Goal: Complete application form: Complete application form

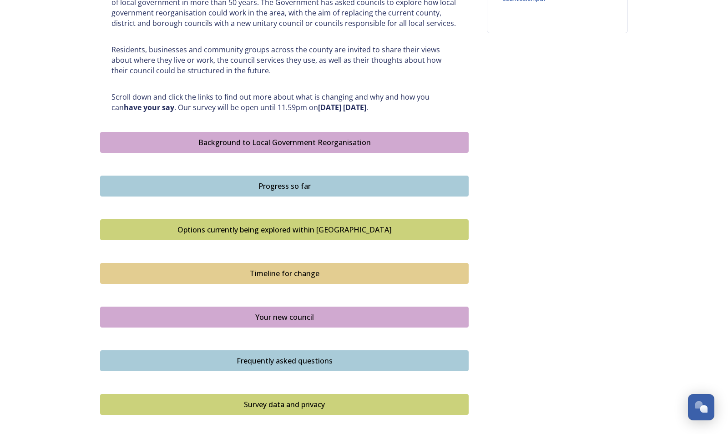
scroll to position [464, 0]
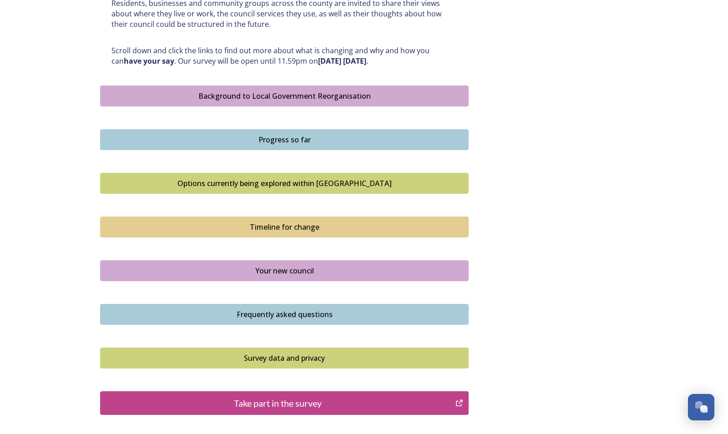
click at [261, 95] on div "Background to Local Government Reorganisation" at bounding box center [284, 96] width 358 height 11
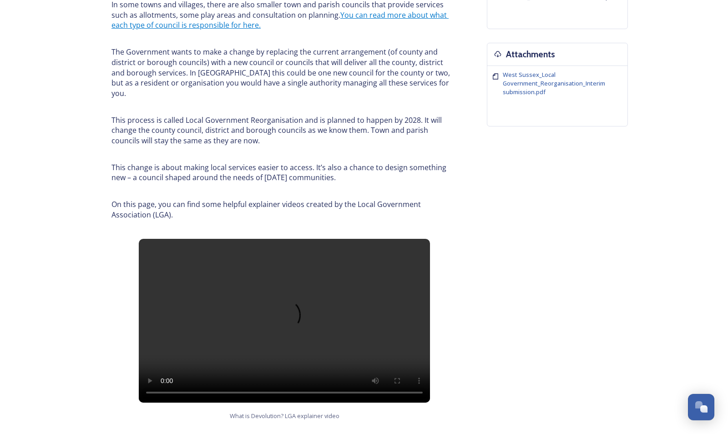
scroll to position [325, 0]
click at [383, 14] on link "You can read more about what each type of council is responsible for here." at bounding box center [279, 20] width 337 height 20
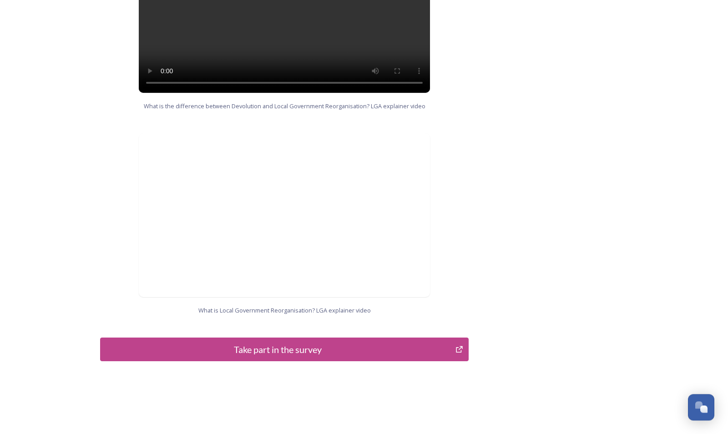
scroll to position [856, 0]
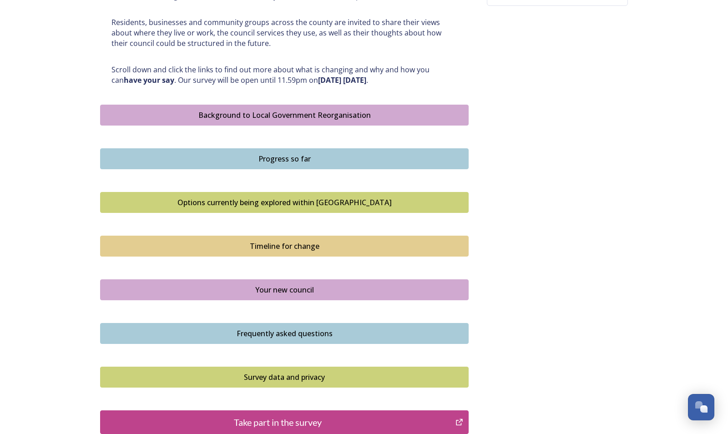
scroll to position [464, 0]
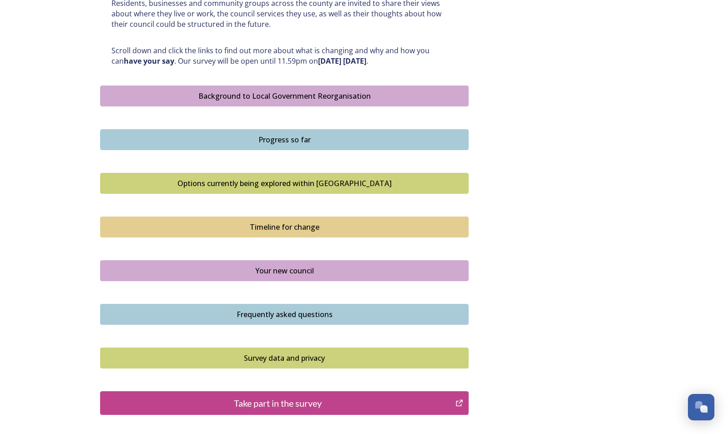
click at [287, 136] on div "Progress so far" at bounding box center [284, 139] width 358 height 11
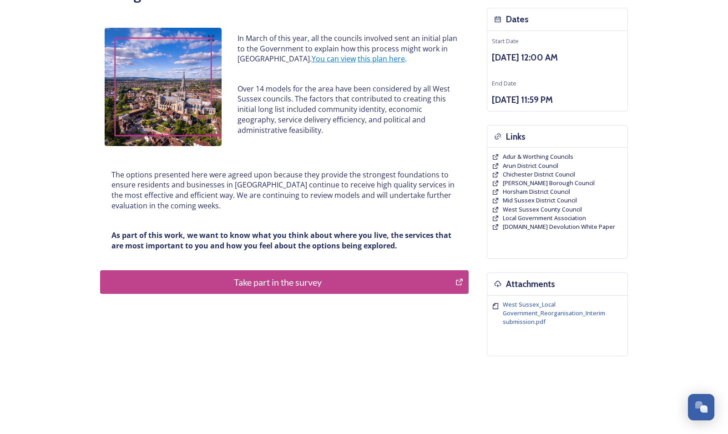
scroll to position [104, 0]
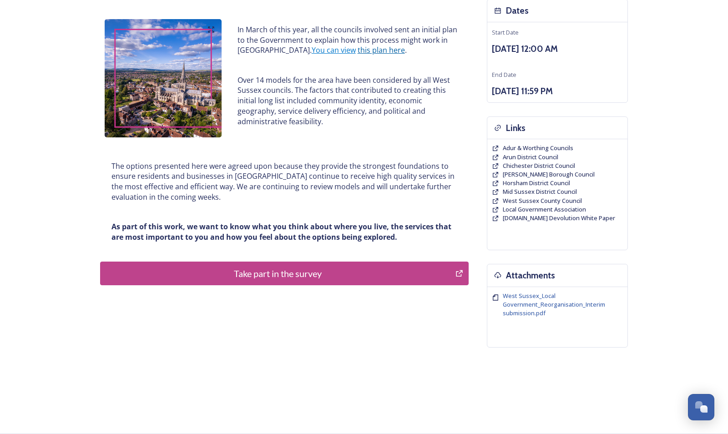
click at [358, 50] on link "this plan here" at bounding box center [381, 50] width 47 height 10
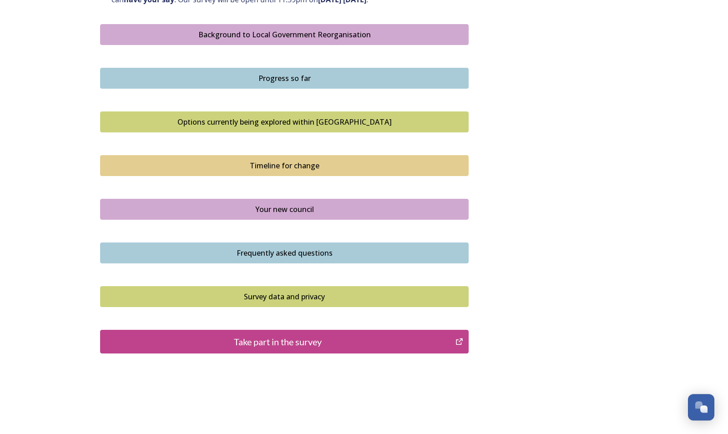
scroll to position [545, 0]
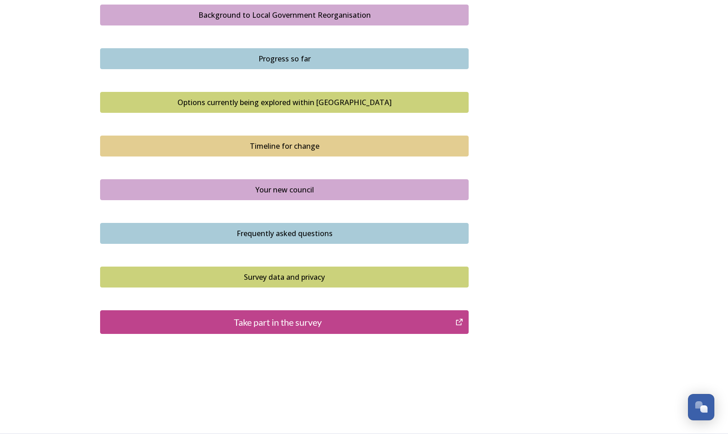
click at [284, 101] on div "Options currently being explored within West Sussex" at bounding box center [284, 102] width 358 height 11
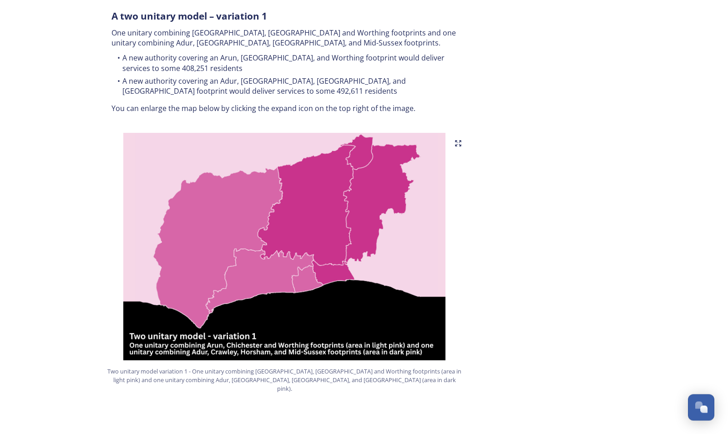
scroll to position [510, 0]
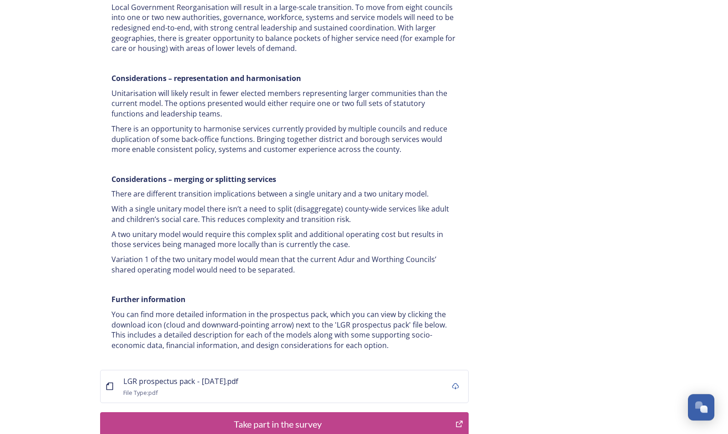
scroll to position [1618, 0]
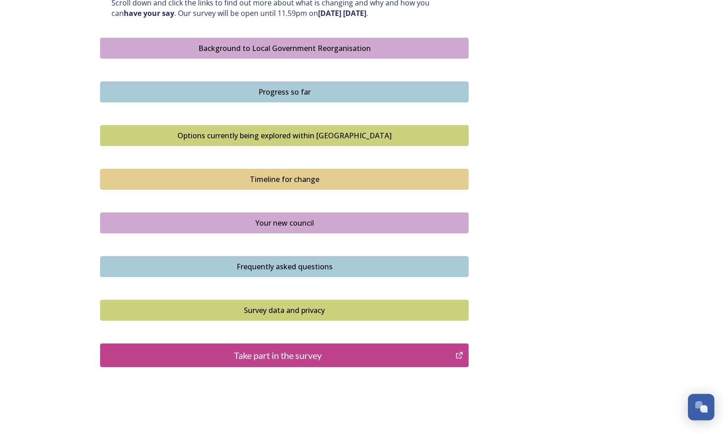
scroll to position [499, 0]
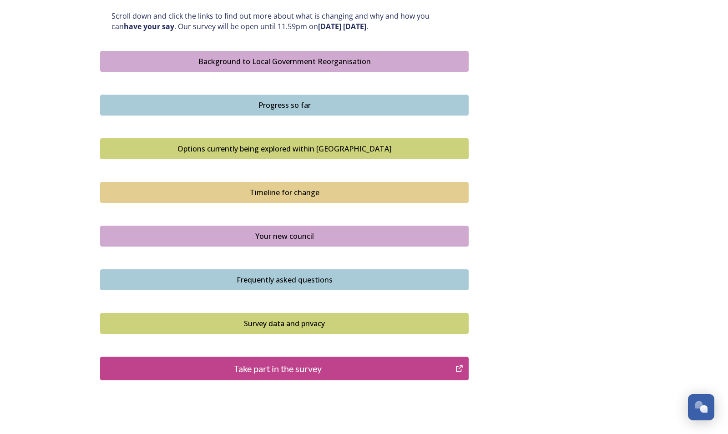
click at [283, 189] on div "Timeline for change" at bounding box center [284, 192] width 358 height 11
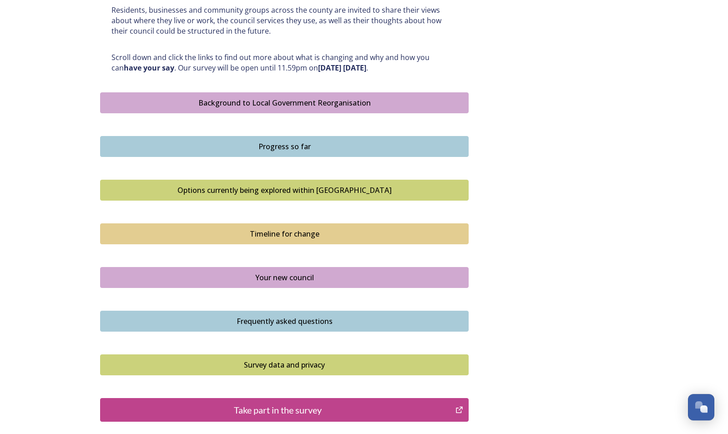
scroll to position [510, 0]
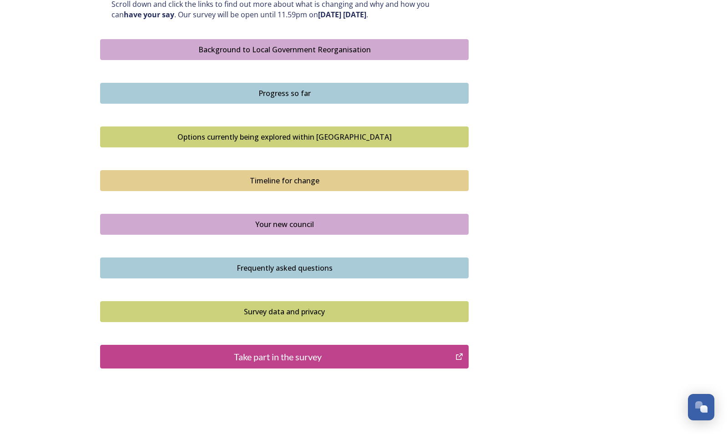
click at [290, 220] on div "Your new council" at bounding box center [284, 224] width 358 height 11
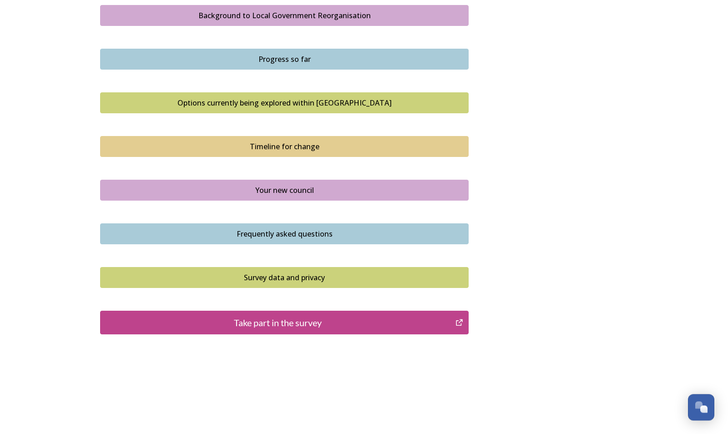
scroll to position [545, 0]
click at [290, 233] on div "Frequently asked questions" at bounding box center [284, 233] width 358 height 11
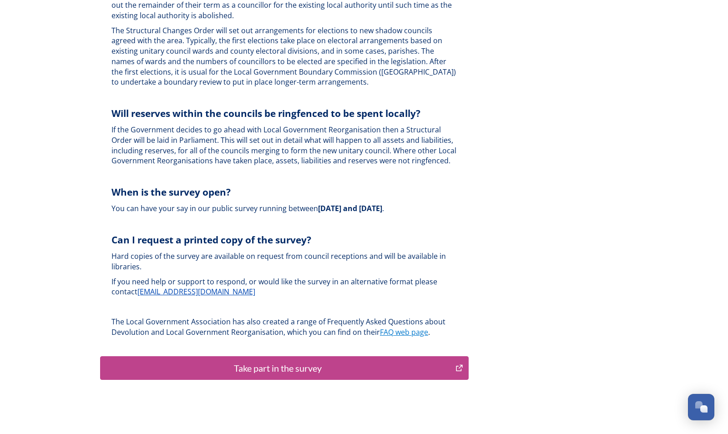
scroll to position [2645, 0]
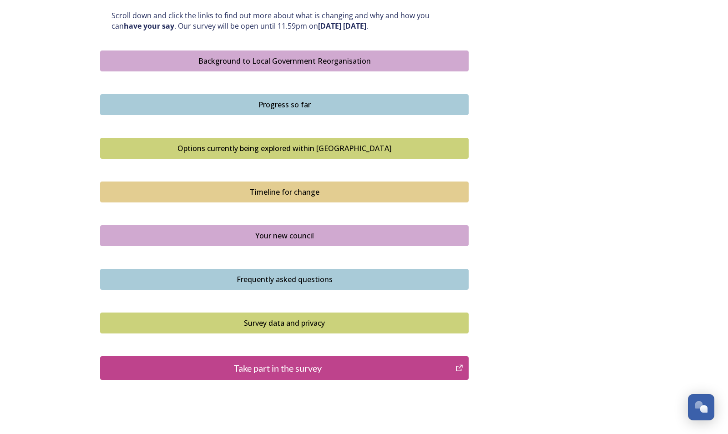
scroll to position [545, 0]
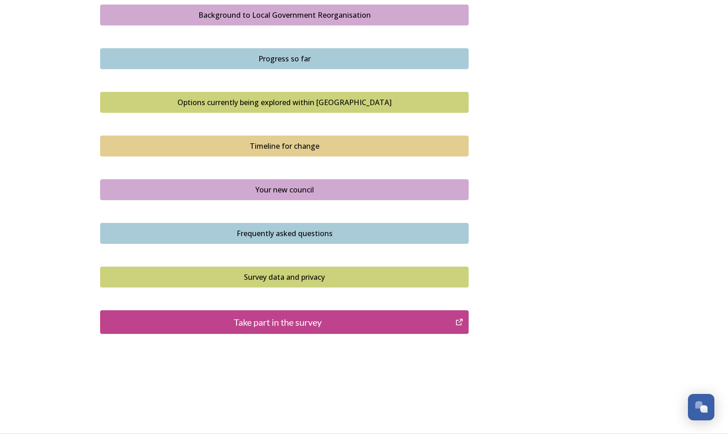
click at [278, 323] on div "Take part in the survey" at bounding box center [277, 322] width 345 height 14
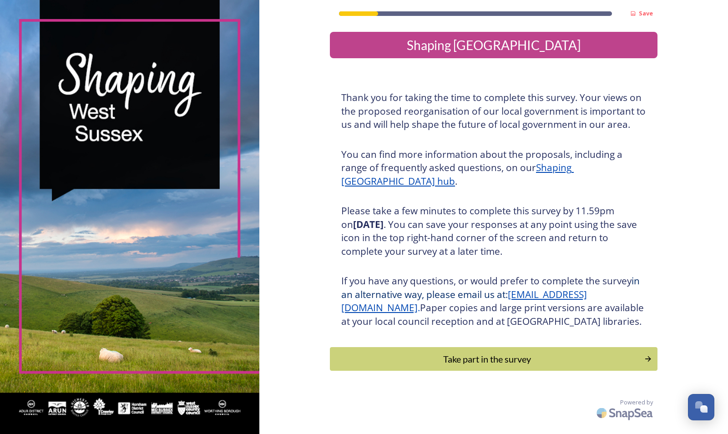
scroll to position [3, 0]
click at [504, 366] on div "Take part in the survey" at bounding box center [486, 359] width 307 height 14
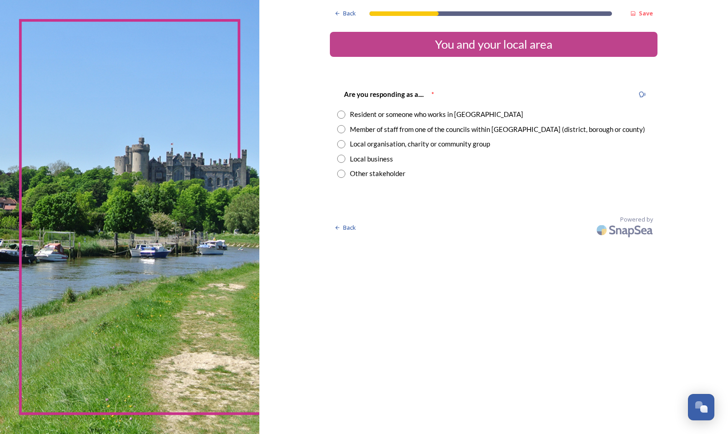
click at [340, 112] on input "radio" at bounding box center [341, 115] width 8 height 8
radio input "true"
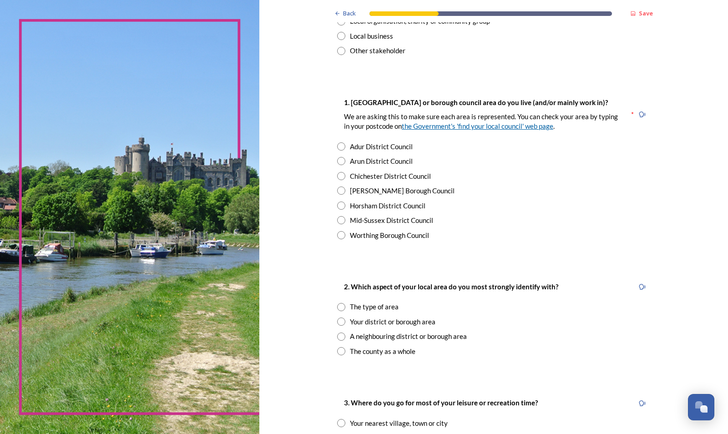
scroll to position [115, 0]
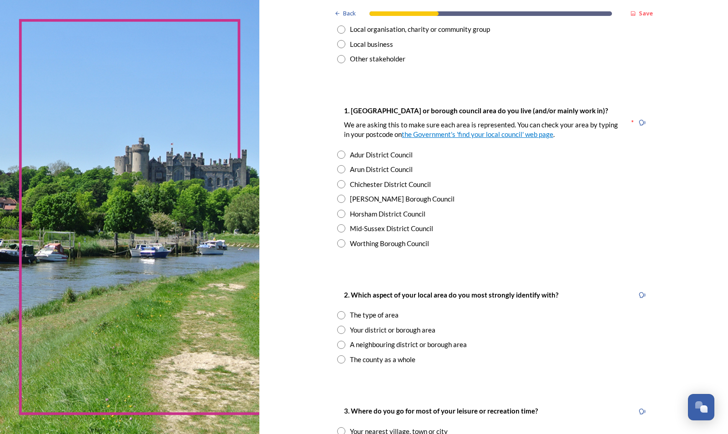
click at [341, 198] on input "radio" at bounding box center [341, 199] width 8 height 8
radio input "true"
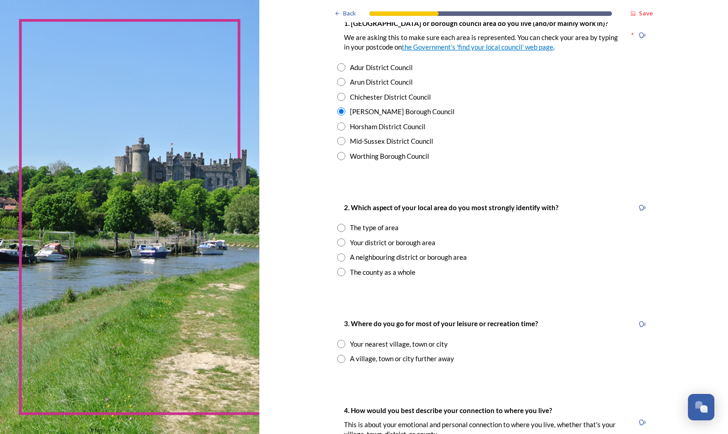
scroll to position [229, 0]
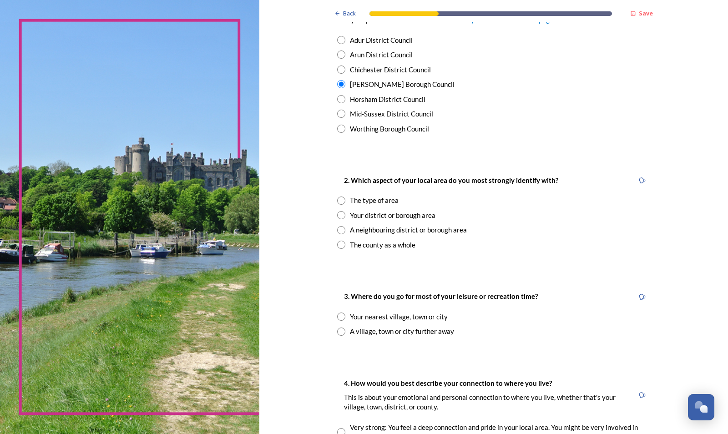
click at [339, 215] on input "radio" at bounding box center [341, 215] width 8 height 8
radio input "true"
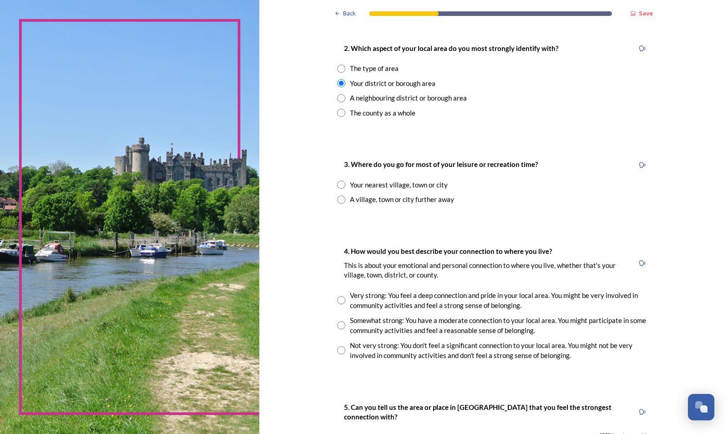
scroll to position [401, 0]
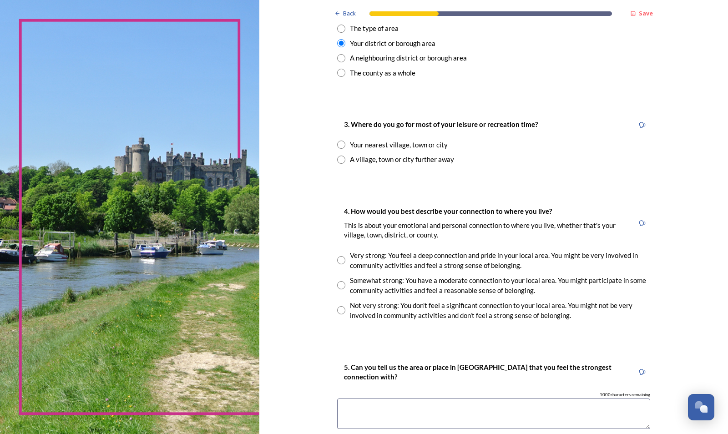
click at [341, 144] on input "radio" at bounding box center [341, 145] width 8 height 8
radio input "true"
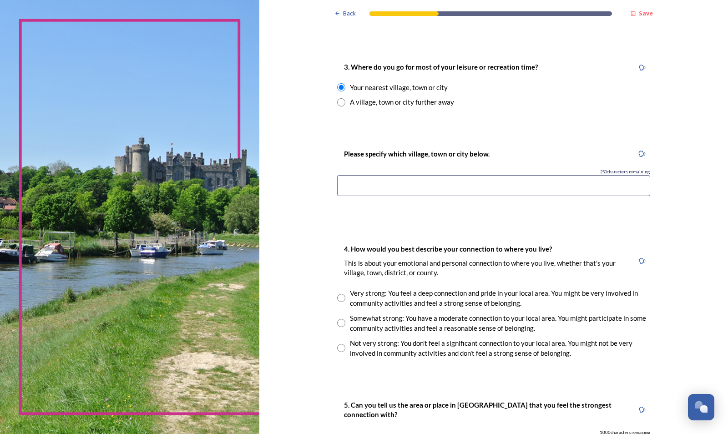
scroll to position [516, 0]
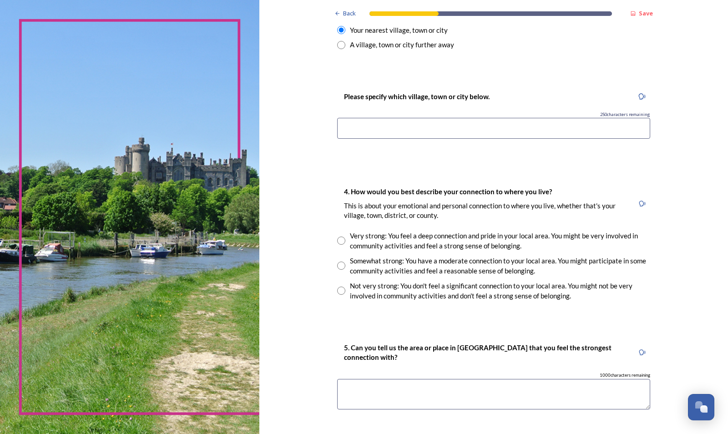
click at [340, 292] on input "radio" at bounding box center [341, 291] width 8 height 8
radio input "true"
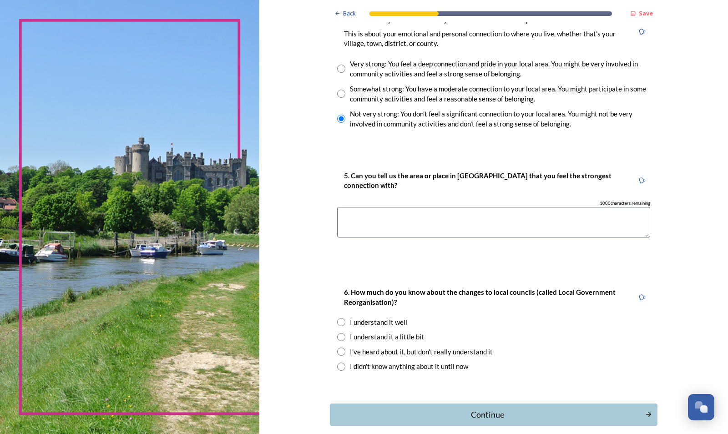
click at [358, 218] on textarea at bounding box center [493, 222] width 313 height 30
click at [343, 218] on textarea at bounding box center [493, 222] width 313 height 30
type textarea "X"
click at [381, 218] on textarea "[PERSON_NAME]" at bounding box center [493, 222] width 313 height 30
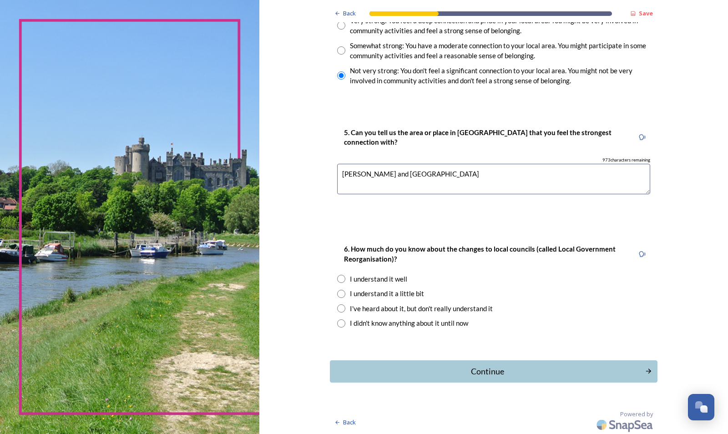
type textarea "[PERSON_NAME] and [GEOGRAPHIC_DATA]"
click at [339, 294] on input "radio" at bounding box center [341, 294] width 8 height 8
radio input "true"
click at [481, 367] on div "Continue" at bounding box center [487, 371] width 308 height 12
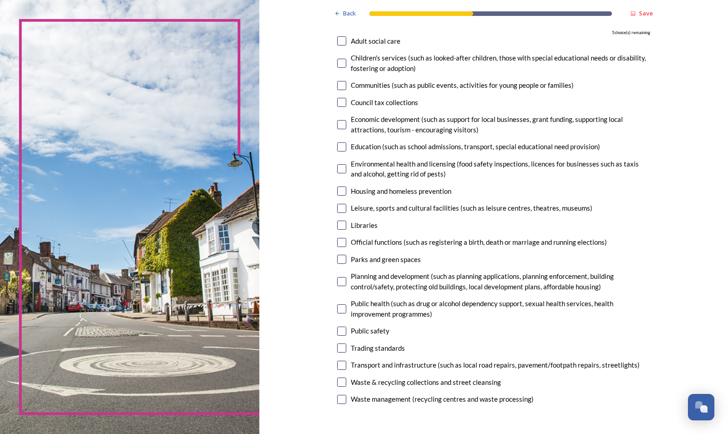
scroll to position [115, 0]
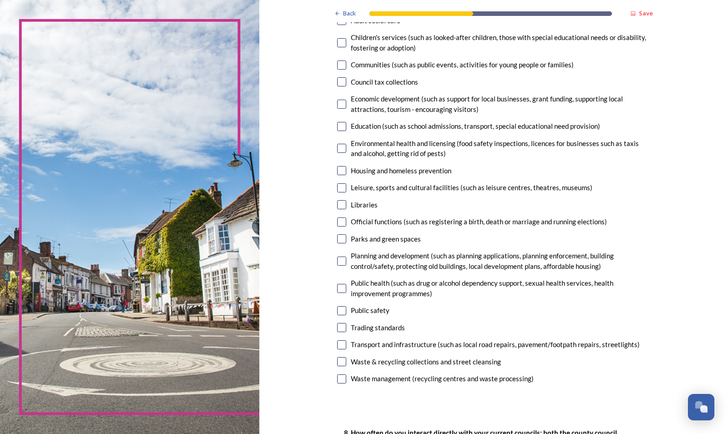
click at [345, 237] on input "checkbox" at bounding box center [341, 238] width 9 height 9
checkbox input "true"
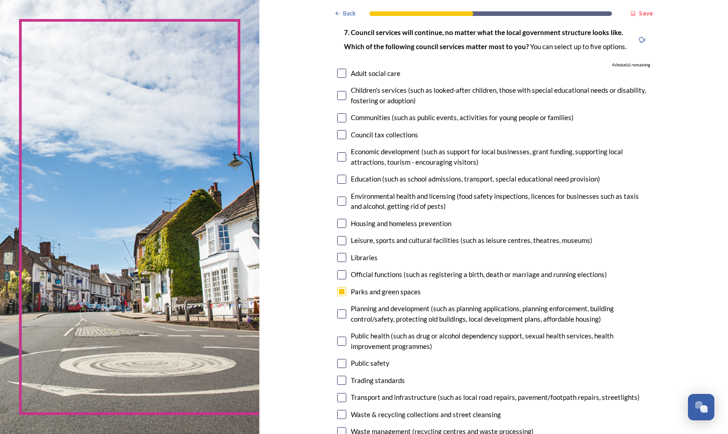
scroll to position [172, 0]
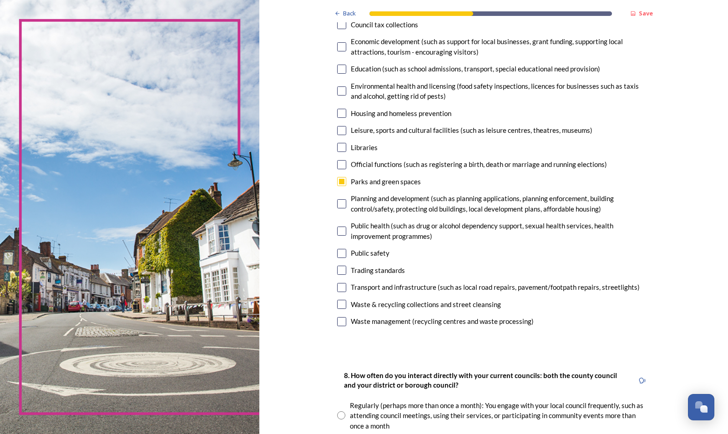
click at [341, 230] on input "checkbox" at bounding box center [341, 231] width 9 height 9
click at [340, 232] on input "checkbox" at bounding box center [341, 231] width 9 height 9
checkbox input "false"
click at [342, 251] on input "checkbox" at bounding box center [341, 253] width 9 height 9
checkbox input "true"
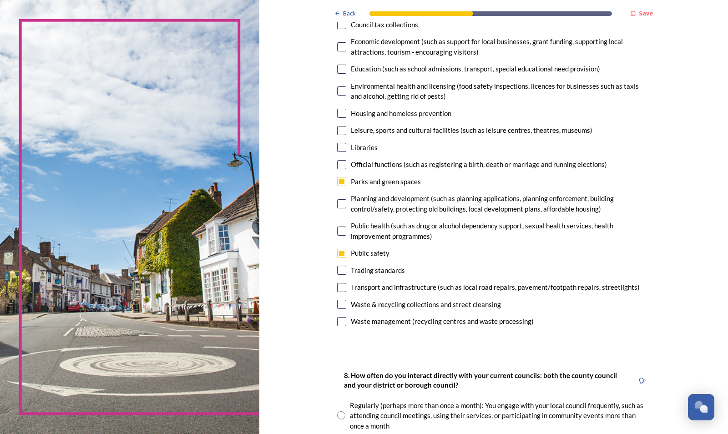
click at [343, 268] on input "checkbox" at bounding box center [341, 270] width 9 height 9
checkbox input "true"
click at [343, 289] on input "checkbox" at bounding box center [341, 287] width 9 height 9
checkbox input "true"
click at [342, 306] on input "checkbox" at bounding box center [341, 304] width 9 height 9
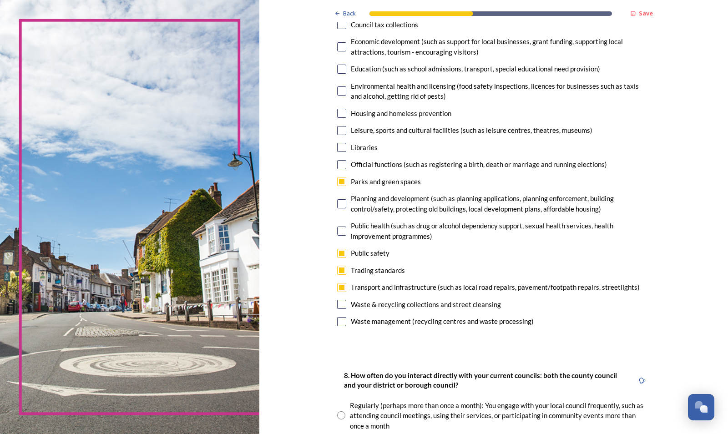
checkbox input "true"
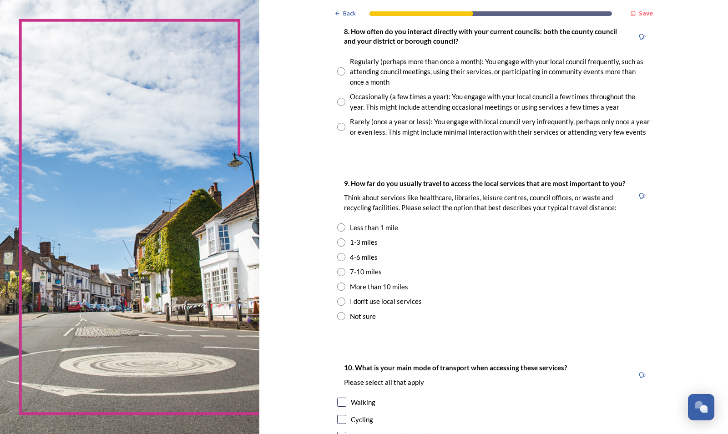
scroll to position [459, 0]
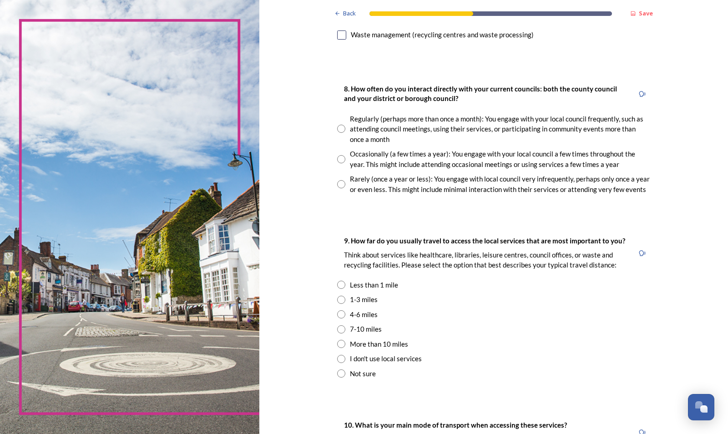
click at [339, 184] on input "radio" at bounding box center [341, 184] width 8 height 8
radio input "true"
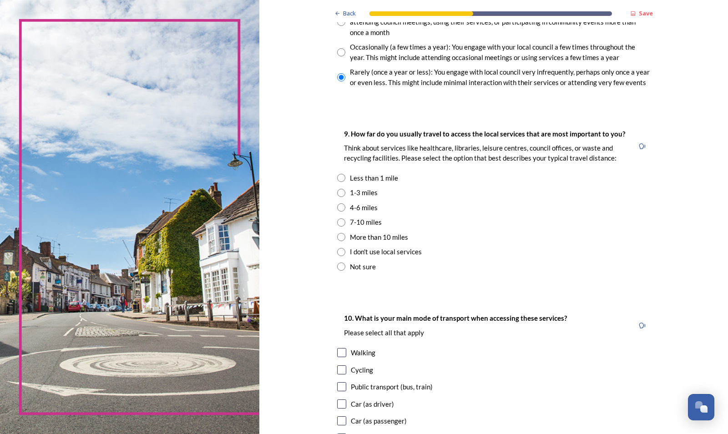
scroll to position [573, 0]
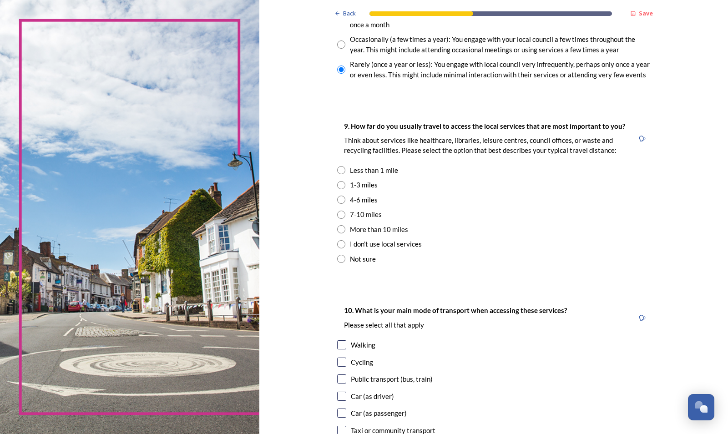
click at [340, 246] on input "radio" at bounding box center [341, 244] width 8 height 8
radio input "true"
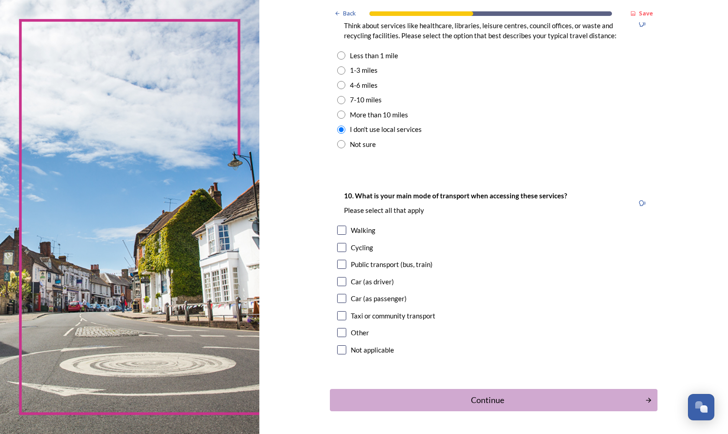
scroll to position [718, 0]
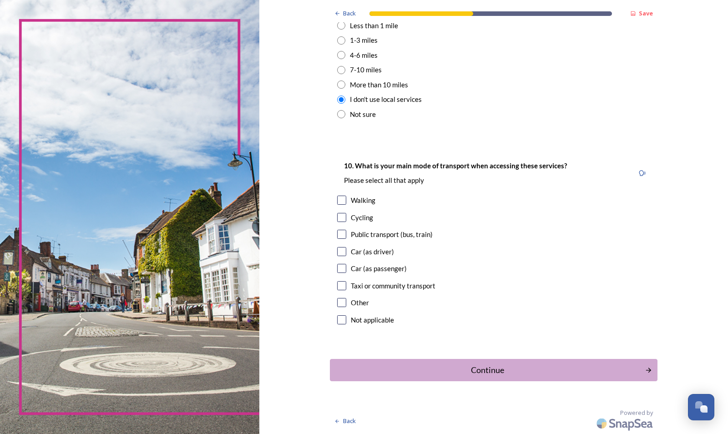
click at [344, 237] on input "checkbox" at bounding box center [341, 234] width 9 height 9
checkbox input "true"
click at [488, 370] on div "Continue" at bounding box center [487, 370] width 308 height 12
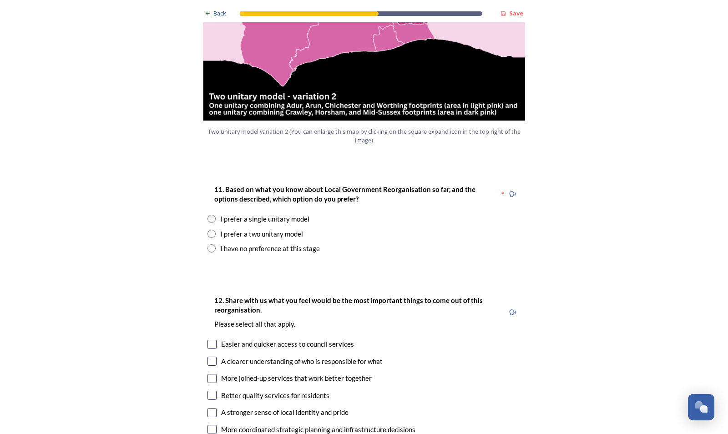
scroll to position [1146, 0]
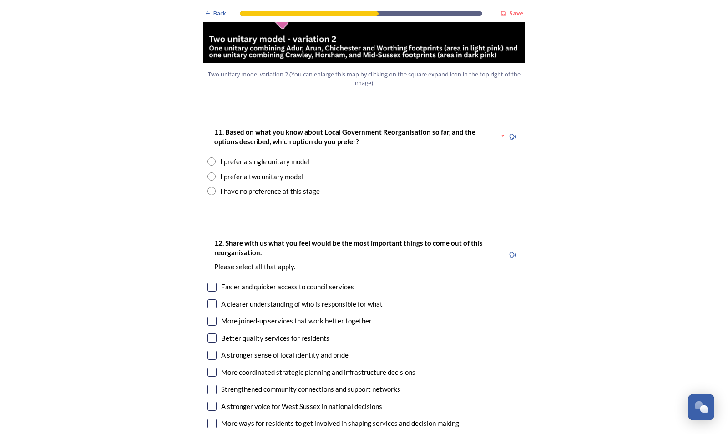
click at [212, 172] on input "radio" at bounding box center [211, 176] width 8 height 8
radio input "true"
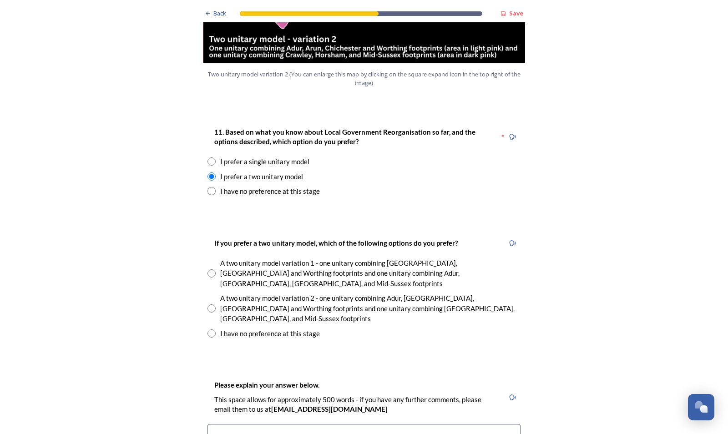
click at [212, 304] on input "radio" at bounding box center [211, 308] width 8 height 8
radio input "true"
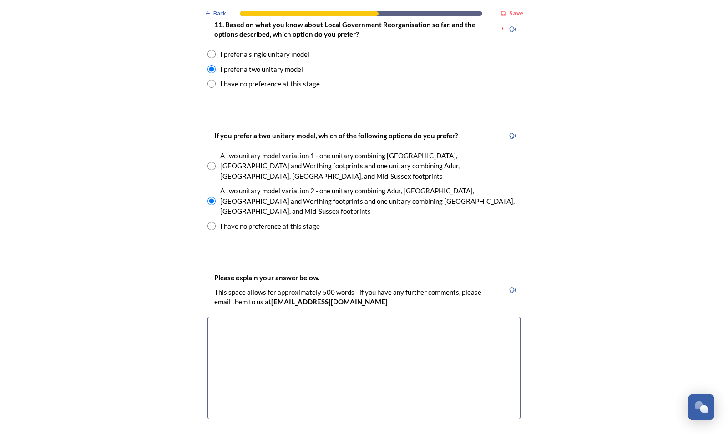
scroll to position [1261, 0]
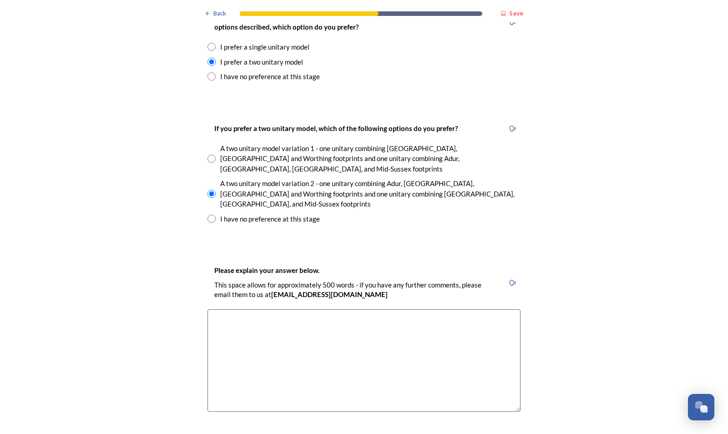
click at [275, 309] on textarea at bounding box center [363, 360] width 313 height 102
click at [213, 309] on textarea at bounding box center [363, 360] width 313 height 102
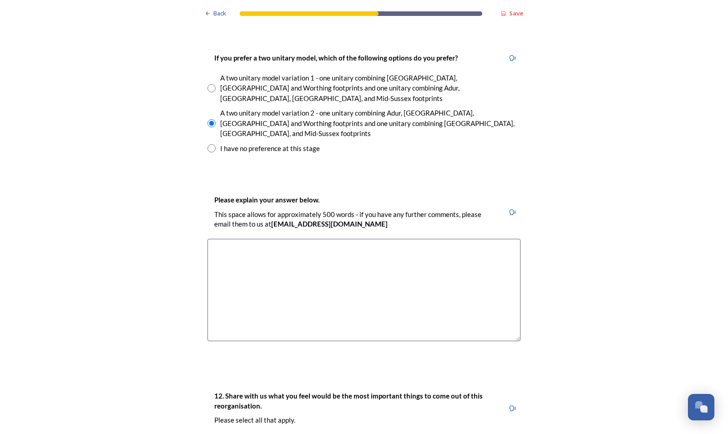
scroll to position [1318, 0]
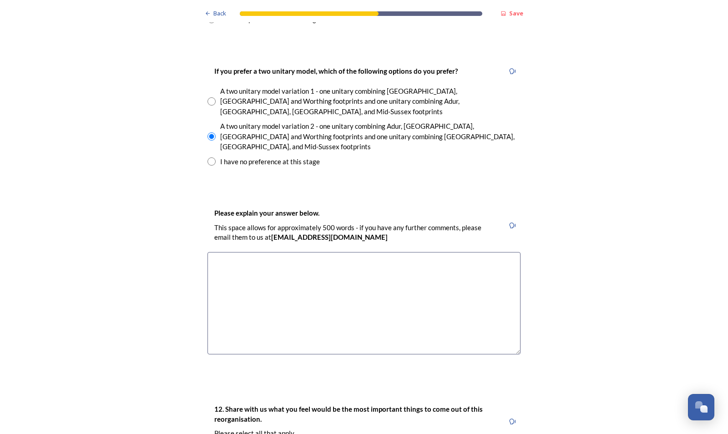
click at [227, 252] on textarea at bounding box center [363, 303] width 313 height 102
type textarea "A"
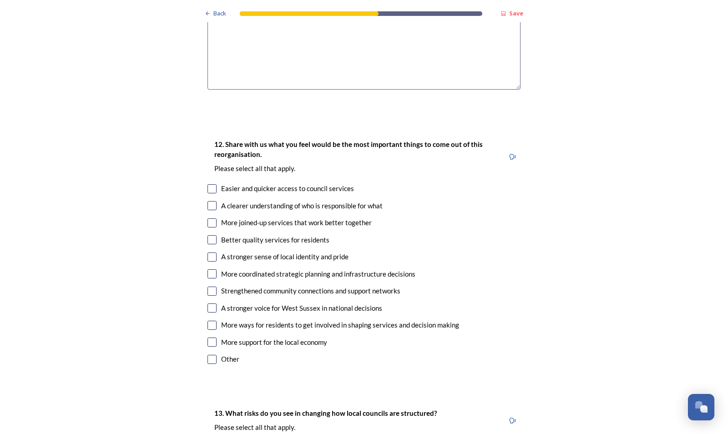
scroll to position [1605, 0]
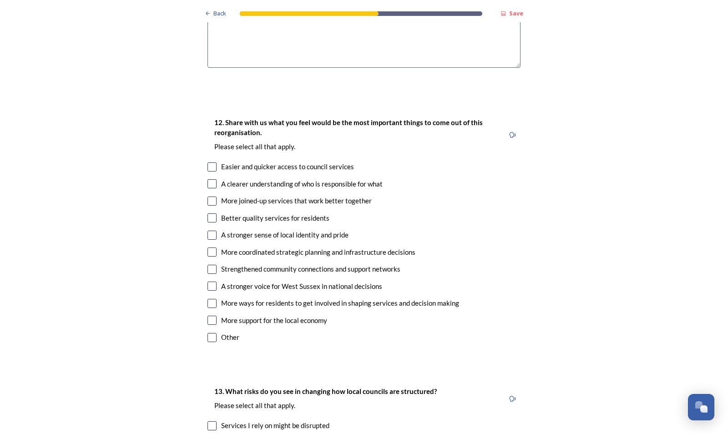
type textarea "My preference is based on the fact that for my choice, no coastal towns would b…"
click at [213, 179] on input "checkbox" at bounding box center [211, 183] width 9 height 9
checkbox input "true"
click at [211, 162] on input "checkbox" at bounding box center [211, 166] width 9 height 9
checkbox input "true"
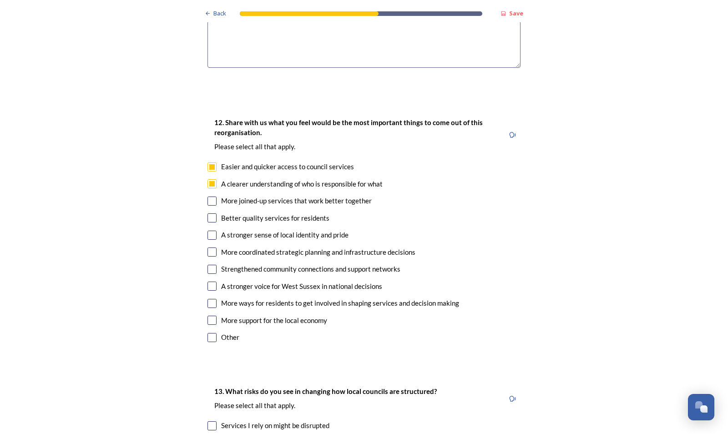
click at [210, 197] on input "checkbox" at bounding box center [211, 201] width 9 height 9
checkbox input "true"
click at [212, 213] on input "checkbox" at bounding box center [211, 217] width 9 height 9
checkbox input "true"
click at [212, 231] on input "checkbox" at bounding box center [211, 235] width 9 height 9
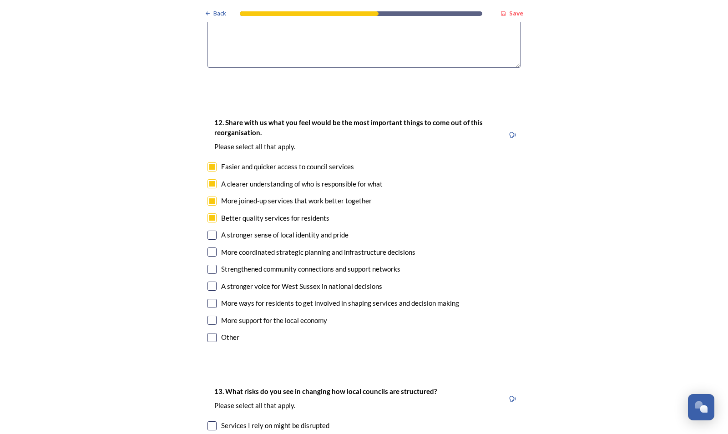
checkbox input "true"
click at [211, 282] on input "checkbox" at bounding box center [211, 286] width 9 height 9
checkbox input "true"
click at [212, 316] on input "checkbox" at bounding box center [211, 320] width 9 height 9
checkbox input "true"
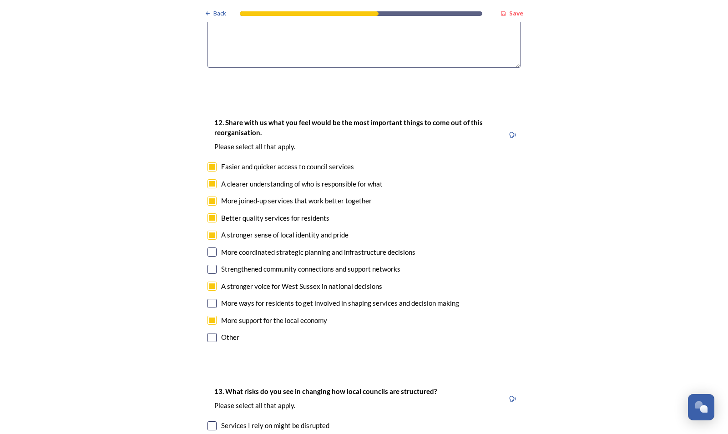
click at [213, 247] on input "checkbox" at bounding box center [211, 251] width 9 height 9
checkbox input "true"
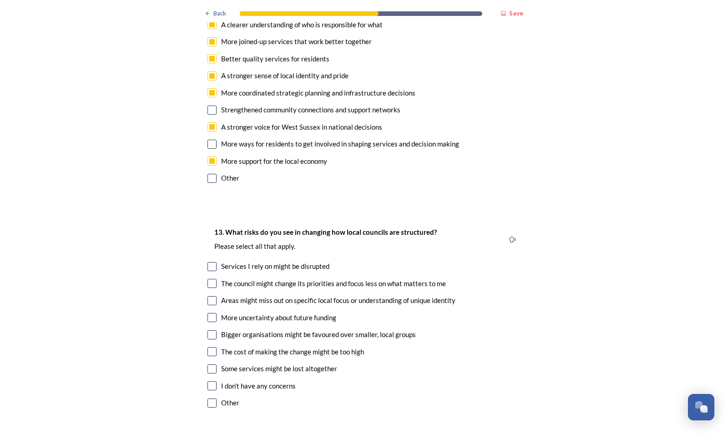
scroll to position [1777, 0]
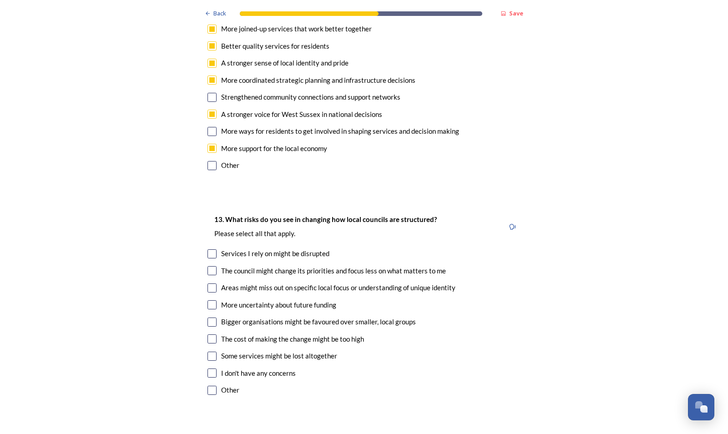
click at [213, 249] on input "checkbox" at bounding box center [211, 253] width 9 height 9
checkbox input "true"
click at [211, 283] on input "checkbox" at bounding box center [211, 287] width 9 height 9
checkbox input "true"
click at [212, 352] on input "checkbox" at bounding box center [211, 356] width 9 height 9
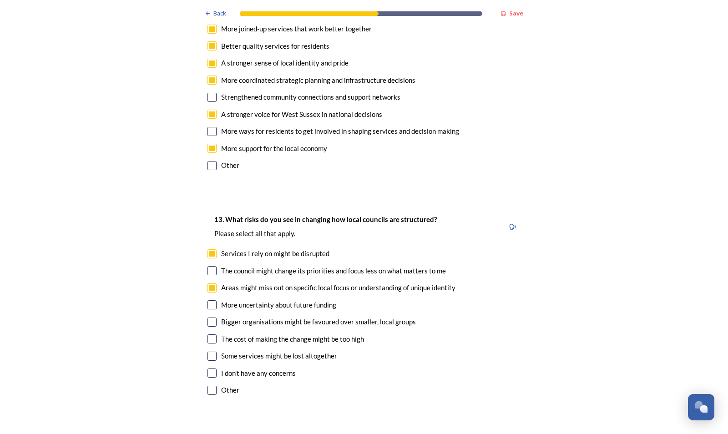
checkbox input "true"
click at [213, 334] on input "checkbox" at bounding box center [211, 338] width 9 height 9
checkbox input "true"
click at [212, 317] on input "checkbox" at bounding box center [211, 321] width 9 height 9
checkbox input "true"
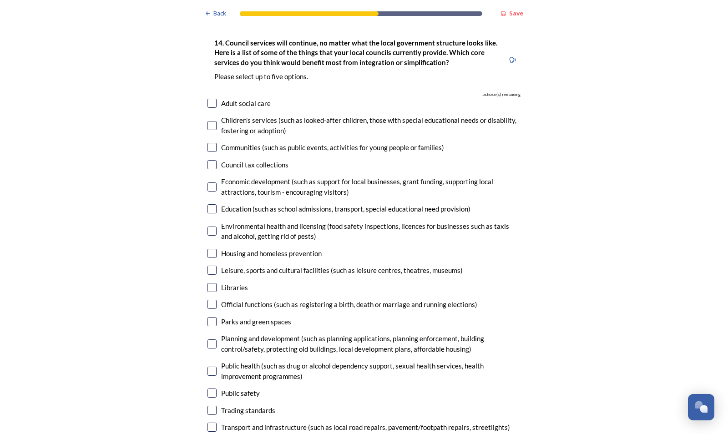
scroll to position [2121, 0]
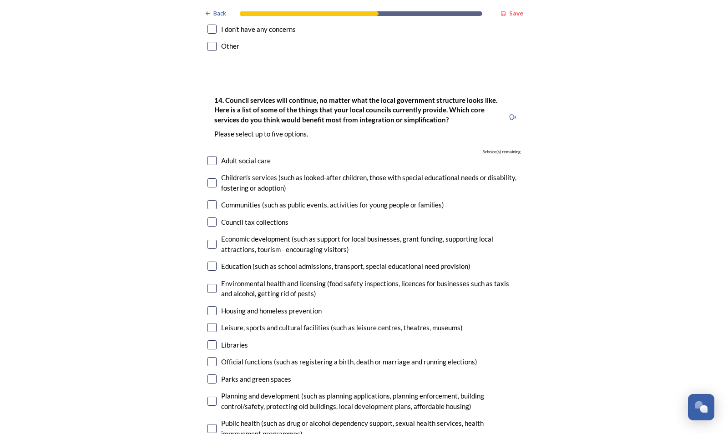
click at [211, 156] on input "checkbox" at bounding box center [211, 160] width 9 height 9
checkbox input "true"
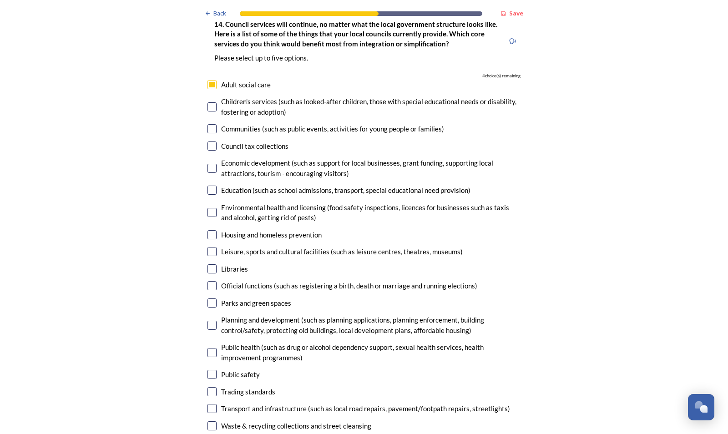
scroll to position [2178, 0]
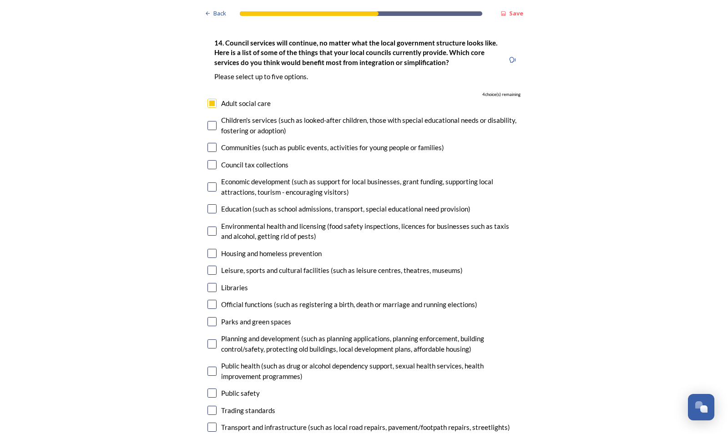
click at [212, 160] on input "checkbox" at bounding box center [211, 164] width 9 height 9
checkbox input "true"
click at [210, 317] on input "checkbox" at bounding box center [211, 321] width 9 height 9
checkbox input "true"
click at [213, 388] on input "checkbox" at bounding box center [211, 392] width 9 height 9
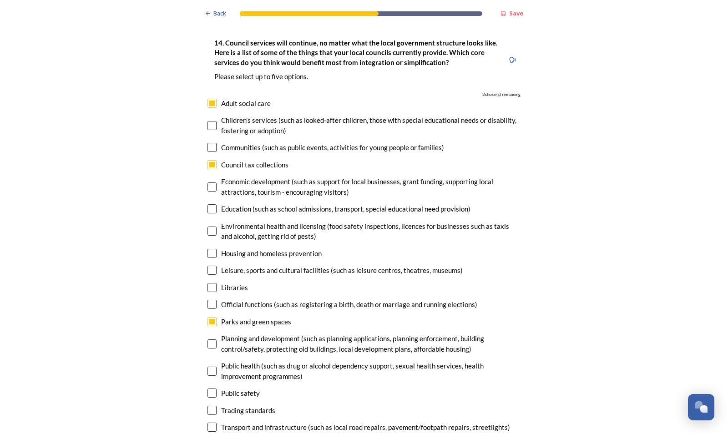
checkbox input "true"
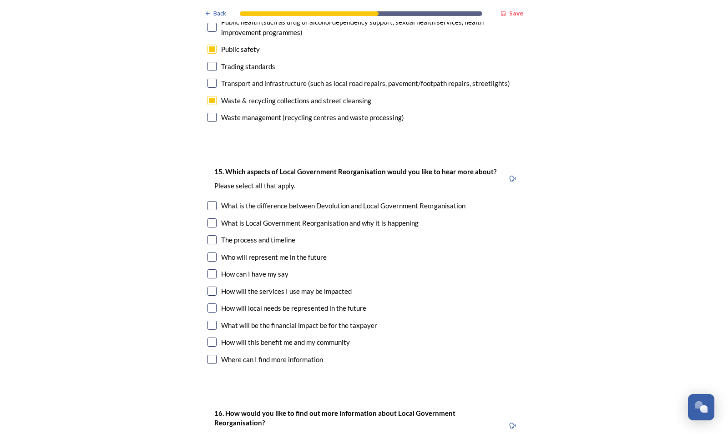
scroll to position [2579, 0]
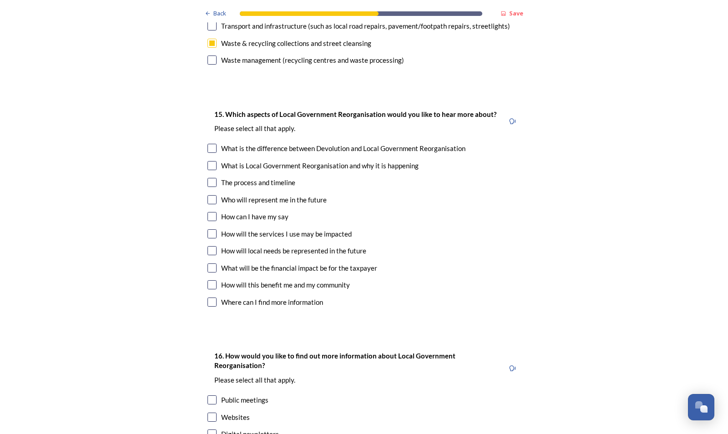
click at [211, 280] on input "checkbox" at bounding box center [211, 284] width 9 height 9
checkbox input "true"
click at [212, 246] on input "checkbox" at bounding box center [211, 250] width 9 height 9
checkbox input "true"
click at [213, 229] on input "checkbox" at bounding box center [211, 233] width 9 height 9
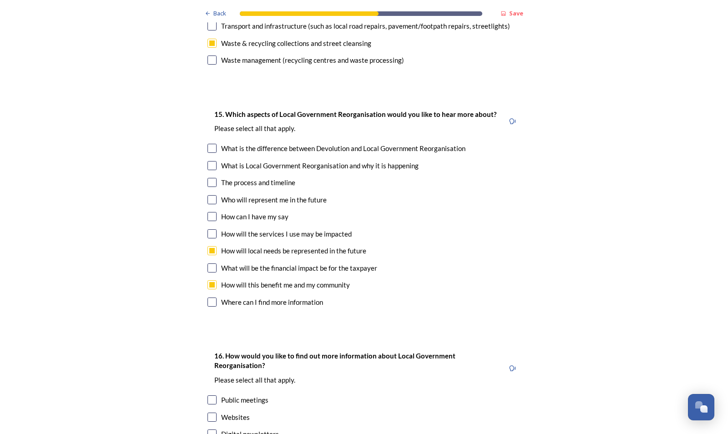
checkbox input "true"
click at [214, 195] on input "checkbox" at bounding box center [211, 199] width 9 height 9
checkbox input "true"
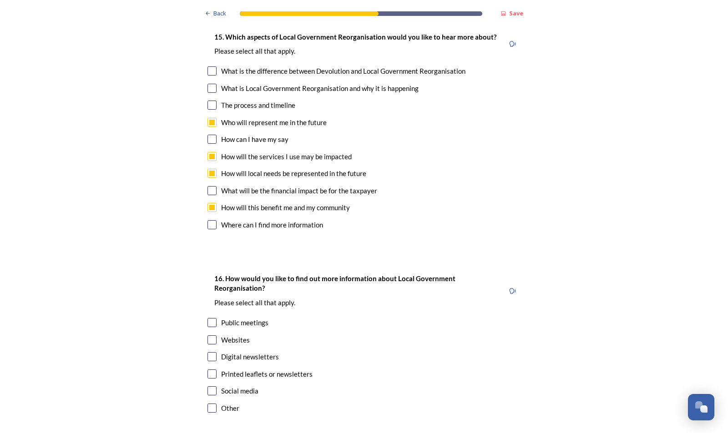
scroll to position [2694, 0]
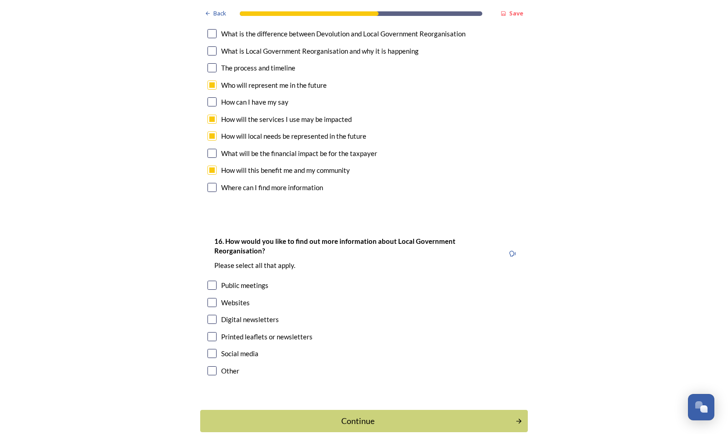
click at [212, 298] on input "checkbox" at bounding box center [211, 302] width 9 height 9
checkbox input "true"
click at [213, 315] on input "checkbox" at bounding box center [211, 319] width 9 height 9
checkbox input "true"
click at [212, 281] on input "checkbox" at bounding box center [211, 285] width 9 height 9
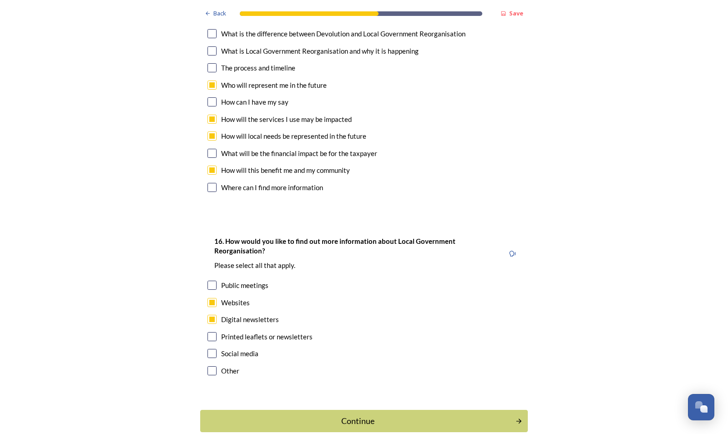
checkbox input "true"
click at [212, 332] on input "checkbox" at bounding box center [211, 336] width 9 height 9
checkbox input "true"
click at [360, 415] on div "Continue" at bounding box center [358, 421] width 308 height 12
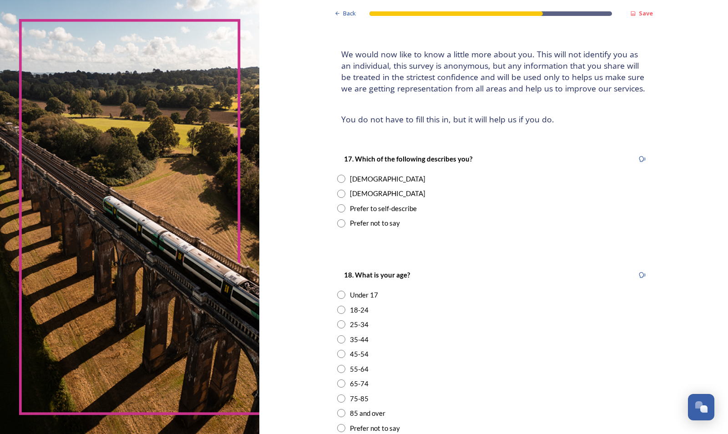
scroll to position [57, 0]
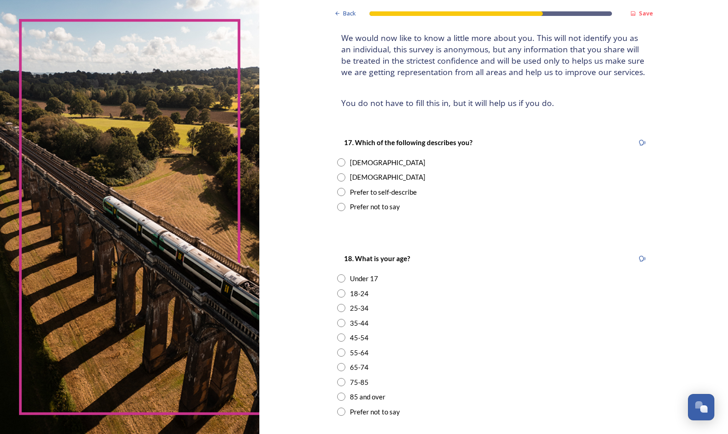
click at [342, 181] on input "radio" at bounding box center [341, 177] width 8 height 8
radio input "true"
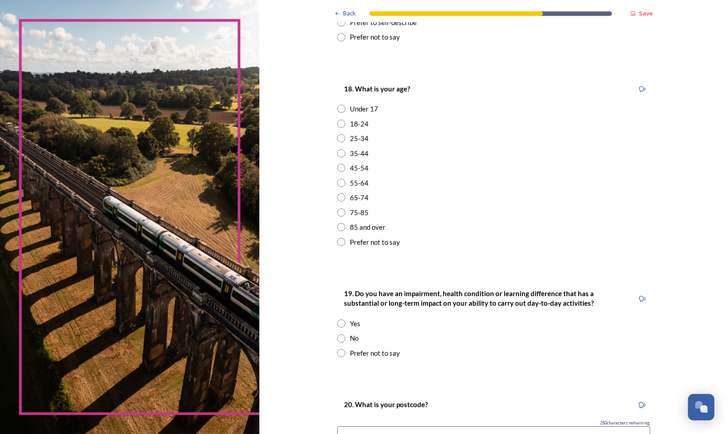
scroll to position [229, 0]
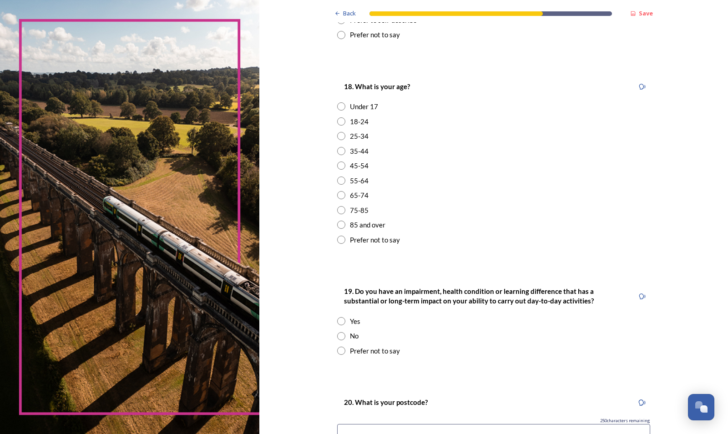
click at [343, 193] on input "radio" at bounding box center [341, 195] width 8 height 8
radio input "true"
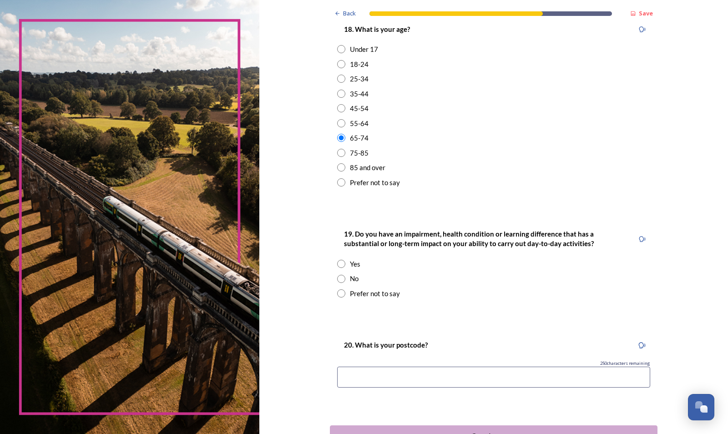
click at [342, 279] on input "radio" at bounding box center [341, 279] width 8 height 8
radio input "true"
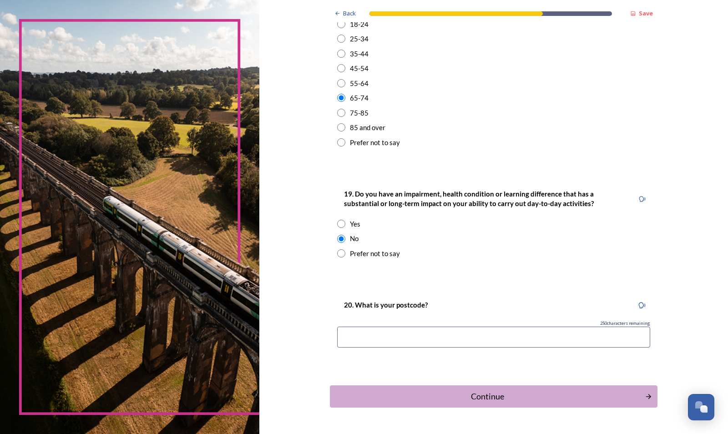
scroll to position [344, 0]
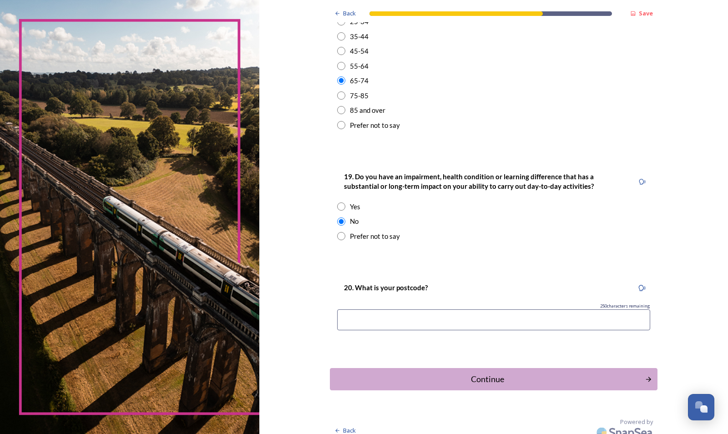
click at [385, 322] on input at bounding box center [493, 319] width 313 height 21
type input "RH11 7JZ"
click at [492, 377] on div "Continue" at bounding box center [487, 379] width 308 height 12
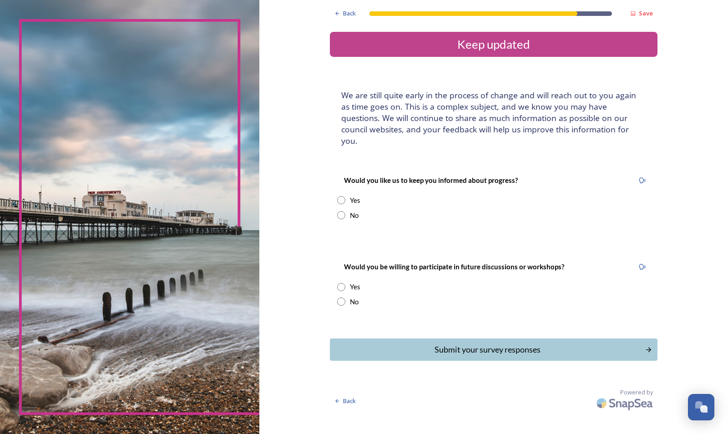
click at [342, 196] on input "radio" at bounding box center [341, 200] width 8 height 8
radio input "true"
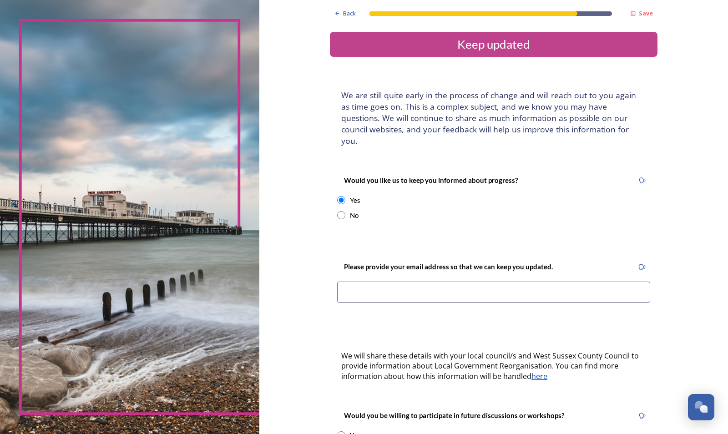
click at [361, 282] on input at bounding box center [493, 292] width 313 height 21
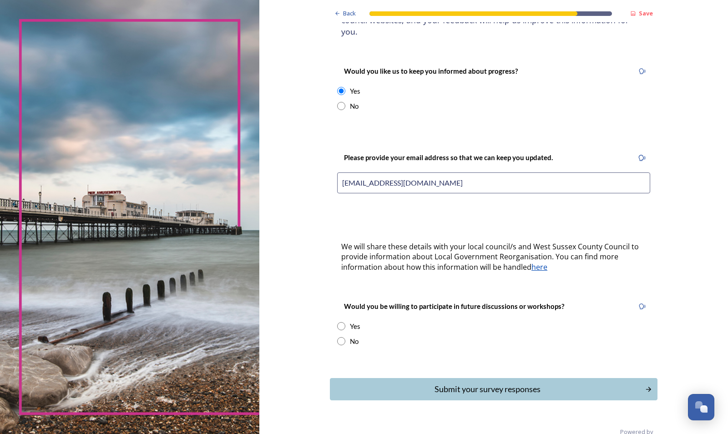
scroll to position [115, 0]
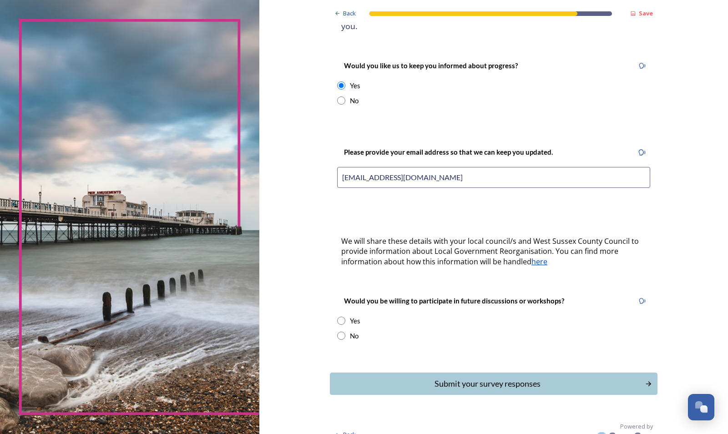
type input "[EMAIL_ADDRESS][DOMAIN_NAME]"
click at [342, 332] on input "radio" at bounding box center [341, 336] width 8 height 8
radio input "true"
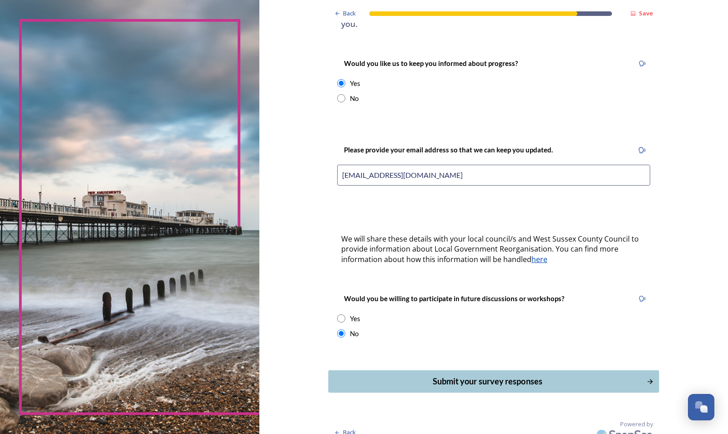
click at [488, 375] on div "Submit your survey responses" at bounding box center [487, 381] width 308 height 12
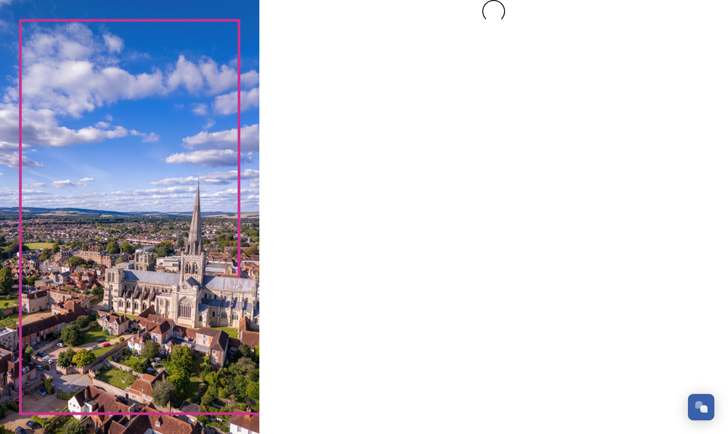
scroll to position [0, 0]
